Goal: Information Seeking & Learning: Learn about a topic

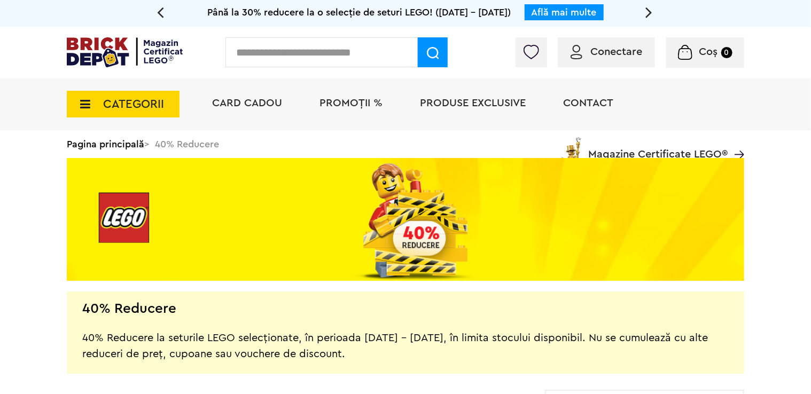
click at [698, 154] on span "Magazine Certificate LEGO®" at bounding box center [657, 147] width 139 height 25
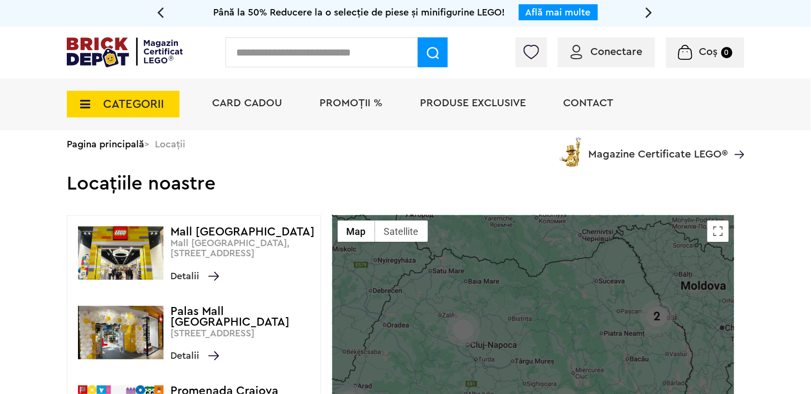
click at [356, 104] on span "PROMOȚII %" at bounding box center [351, 103] width 63 height 11
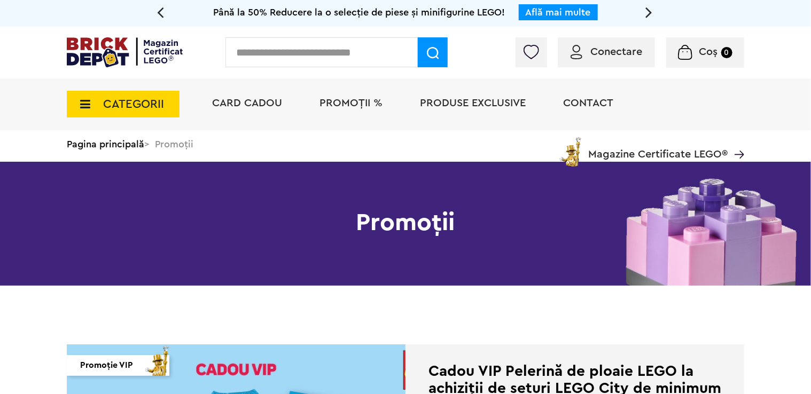
click at [351, 104] on span "PROMOȚII %" at bounding box center [351, 103] width 63 height 11
click at [348, 105] on span "PROMOȚII %" at bounding box center [351, 103] width 63 height 11
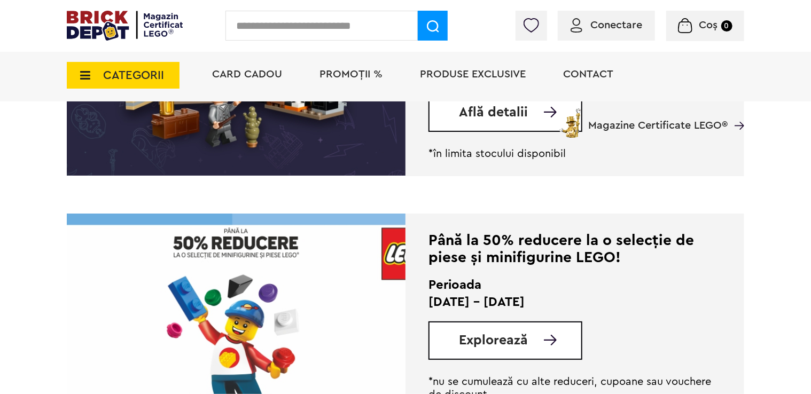
scroll to position [1336, 0]
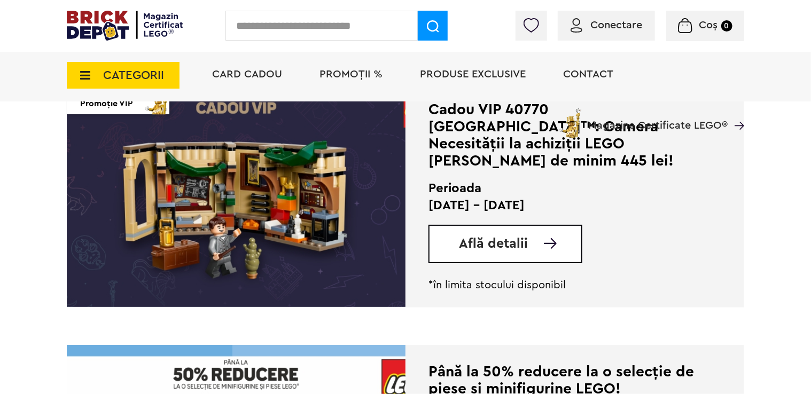
click at [504, 237] on span "Află detalii" at bounding box center [493, 243] width 69 height 13
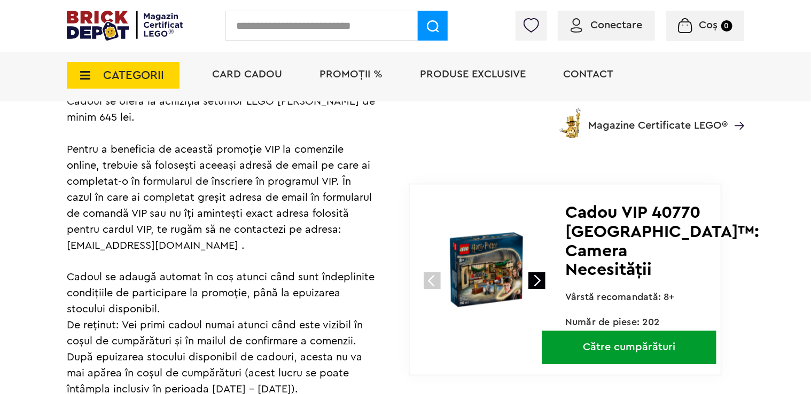
scroll to position [802, 0]
